Goal: Information Seeking & Learning: Learn about a topic

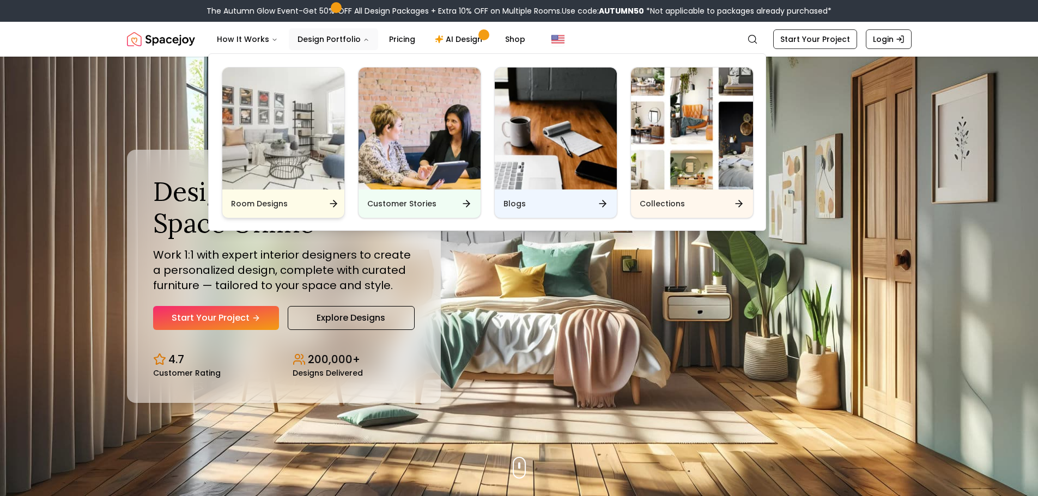
click at [321, 155] on img "Main" at bounding box center [283, 129] width 122 height 122
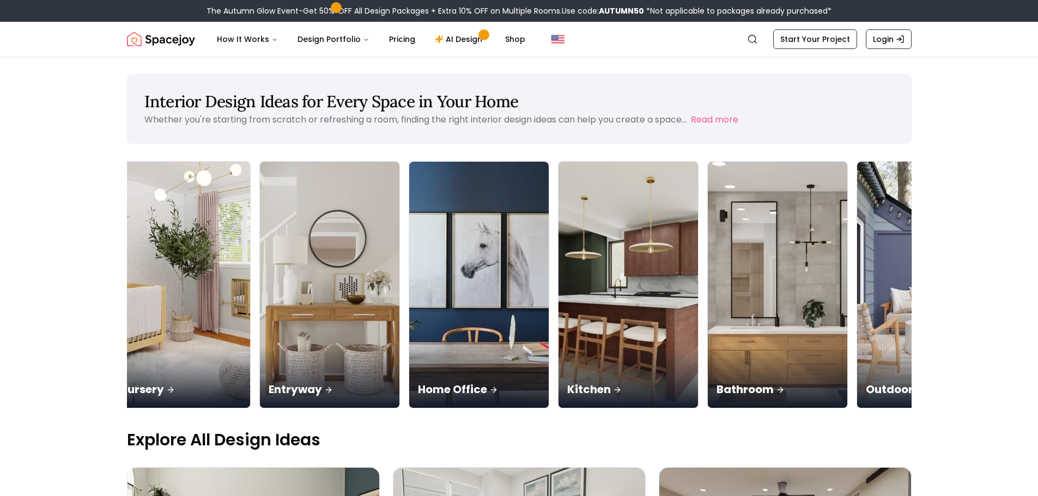
scroll to position [0, 487]
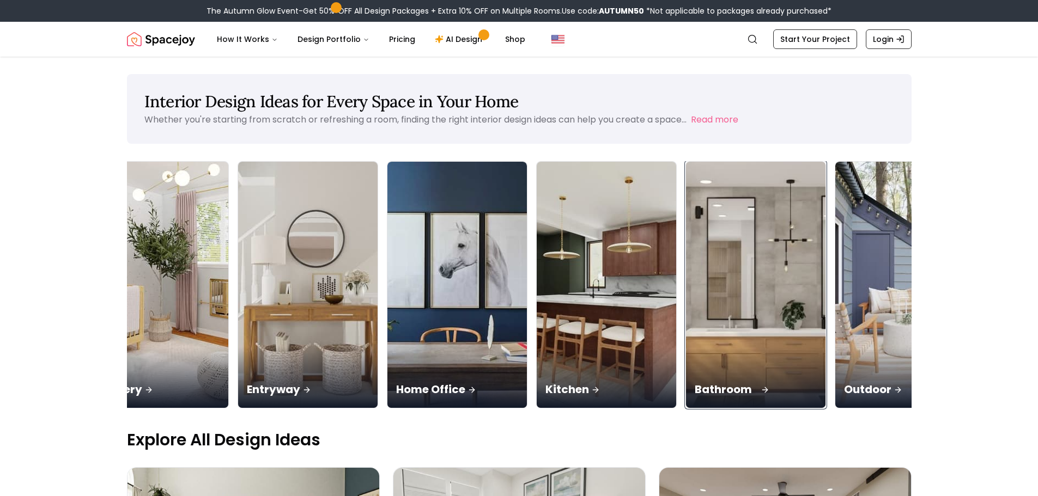
click at [786, 361] on div "Bathroom" at bounding box center [755, 377] width 139 height 61
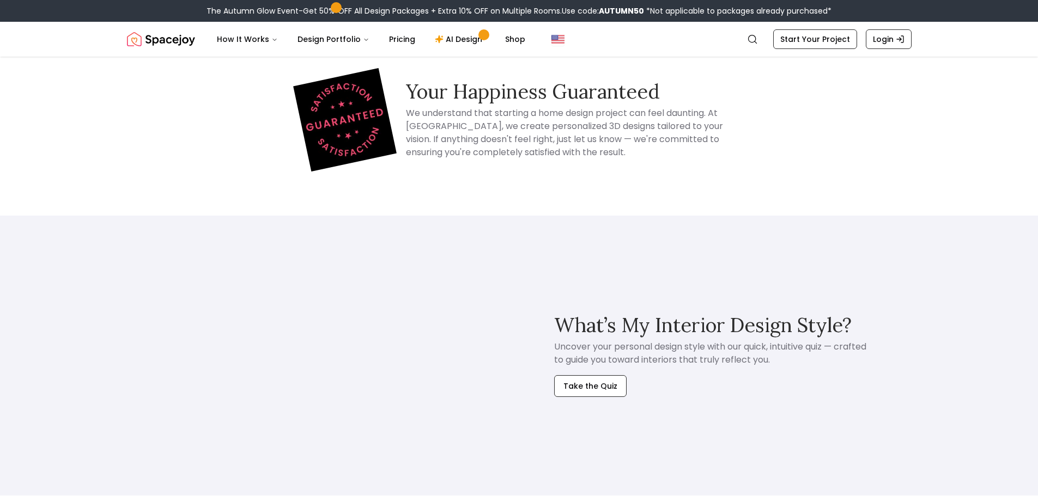
scroll to position [76, 0]
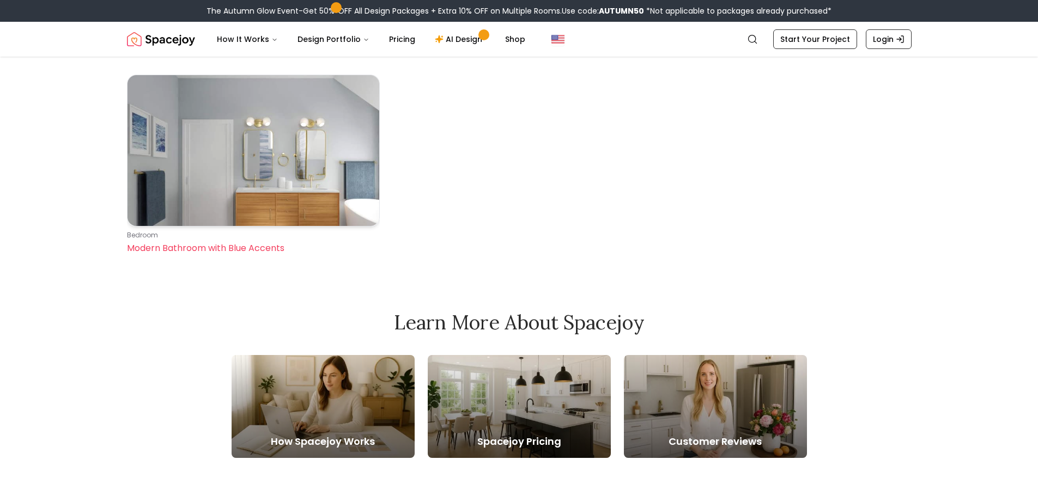
click at [296, 173] on img at bounding box center [253, 150] width 252 height 151
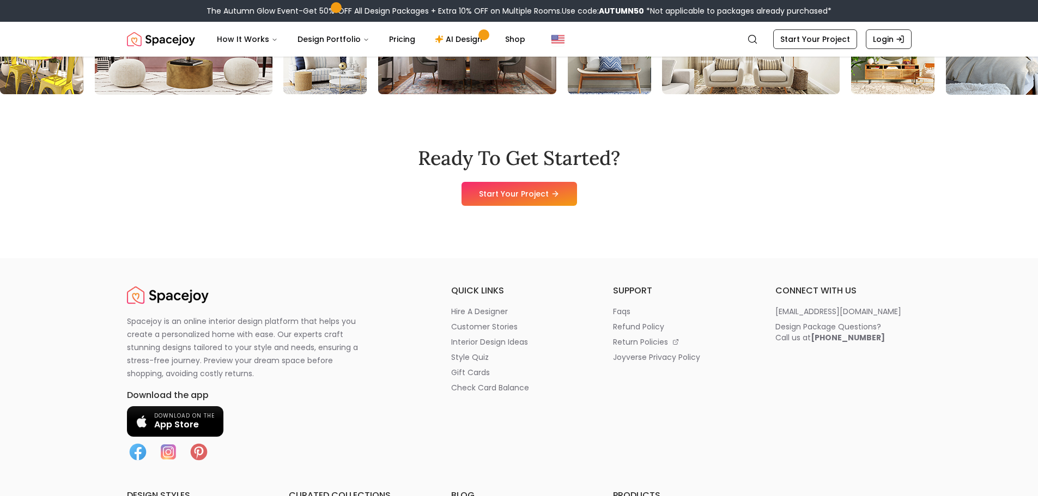
scroll to position [1380, 0]
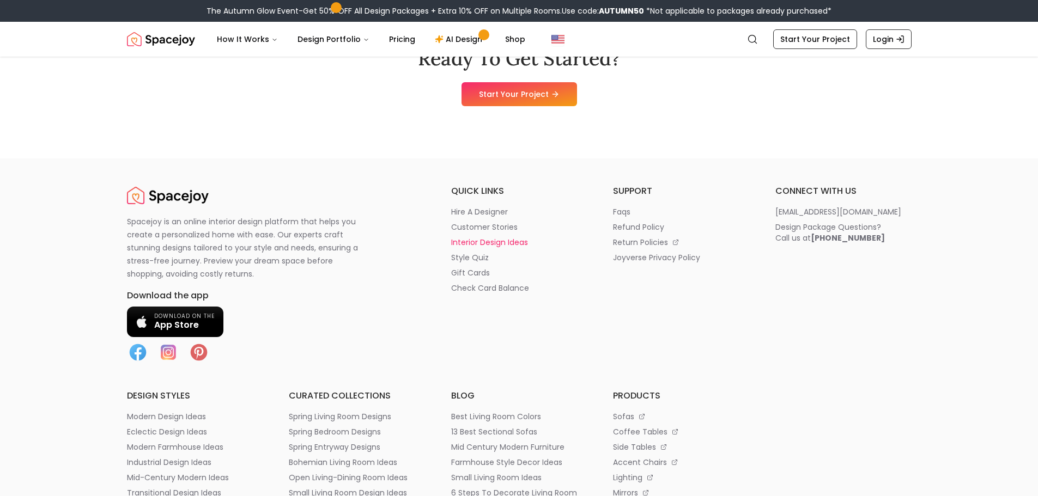
click at [521, 246] on p "interior design ideas" at bounding box center [489, 242] width 77 height 11
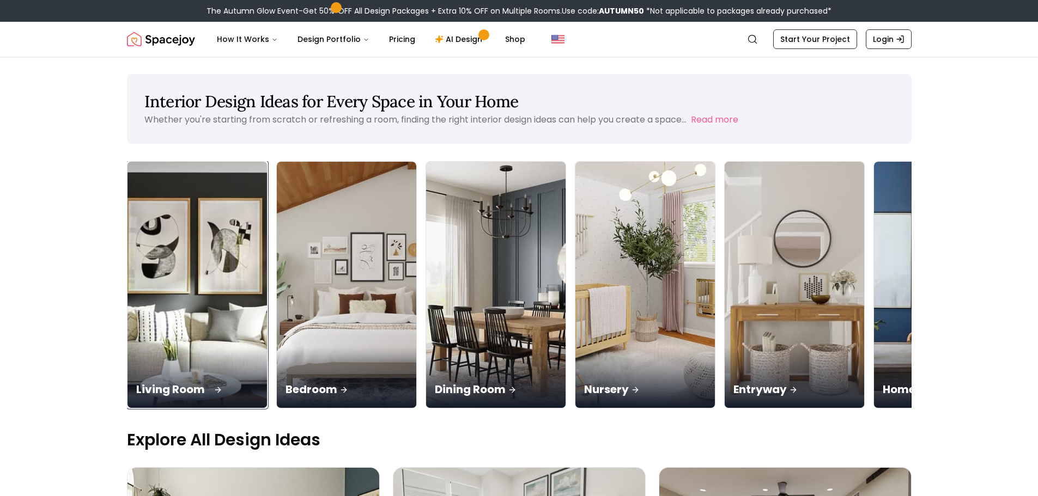
click at [152, 259] on img at bounding box center [197, 285] width 147 height 259
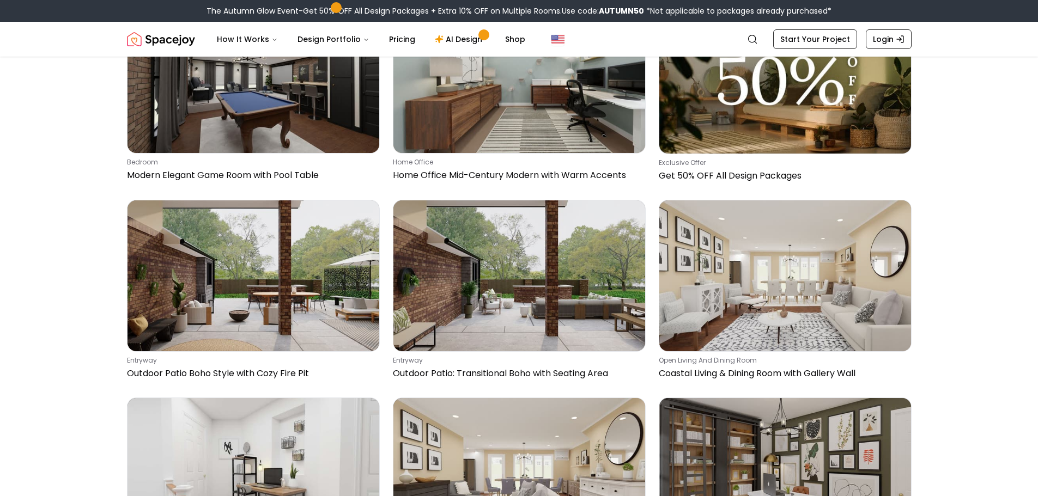
scroll to position [8189, 0]
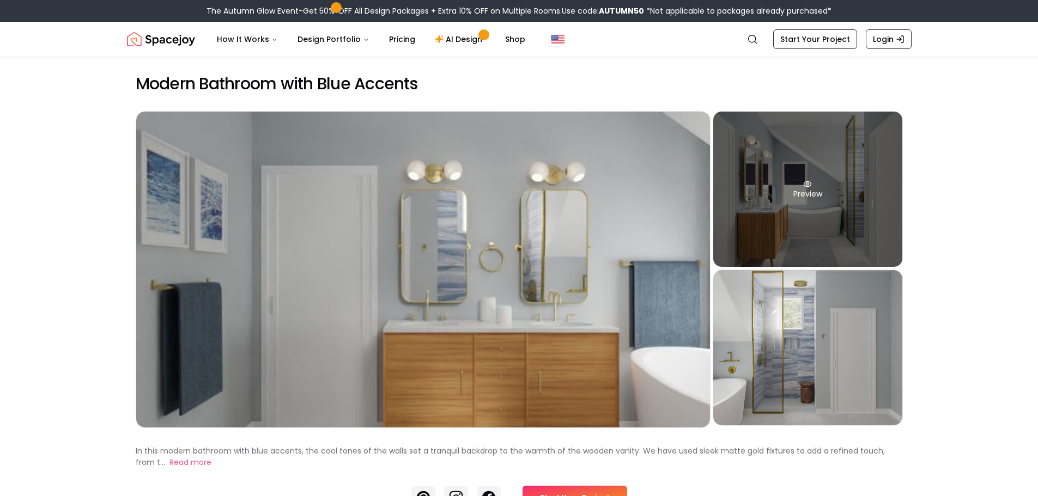
click at [852, 239] on div "Preview" at bounding box center [807, 189] width 189 height 155
